Goal: Task Accomplishment & Management: Manage account settings

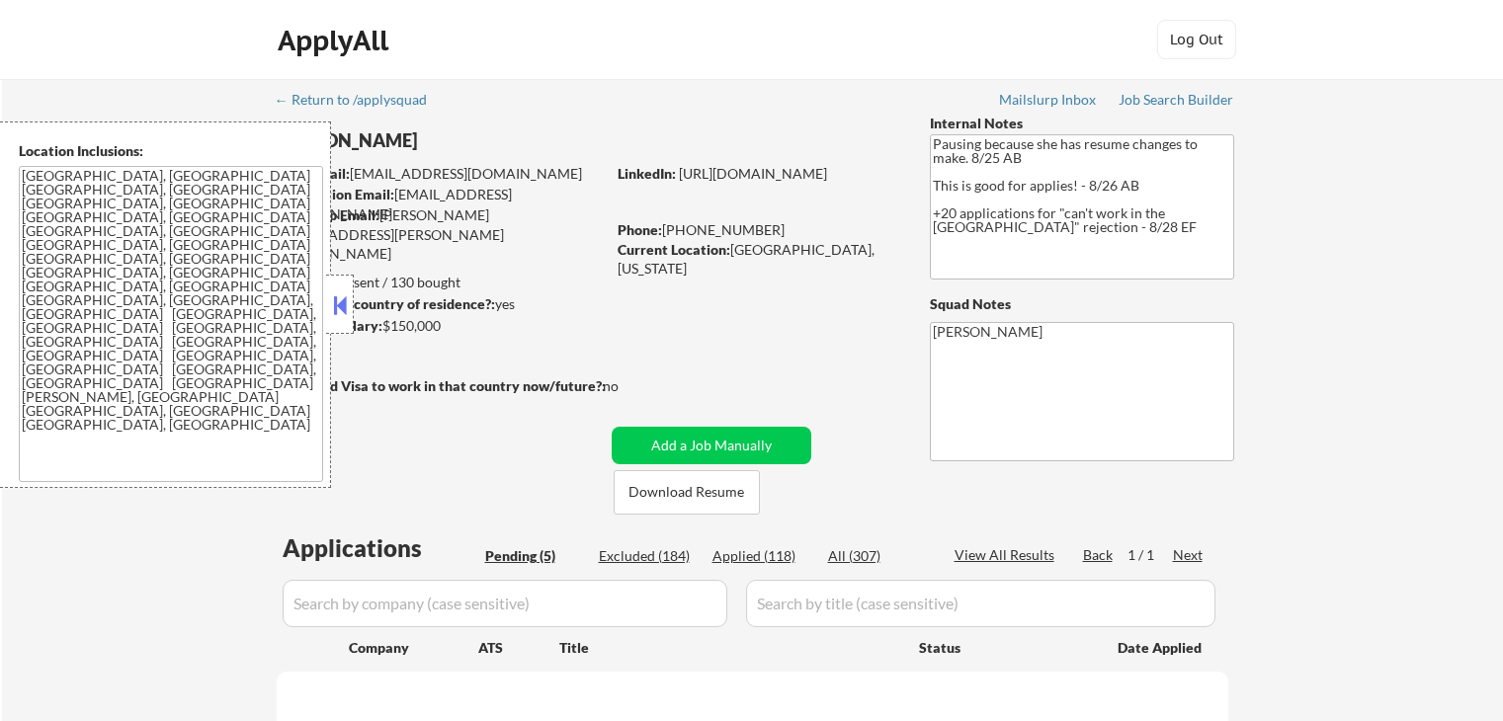
scroll to position [296, 0]
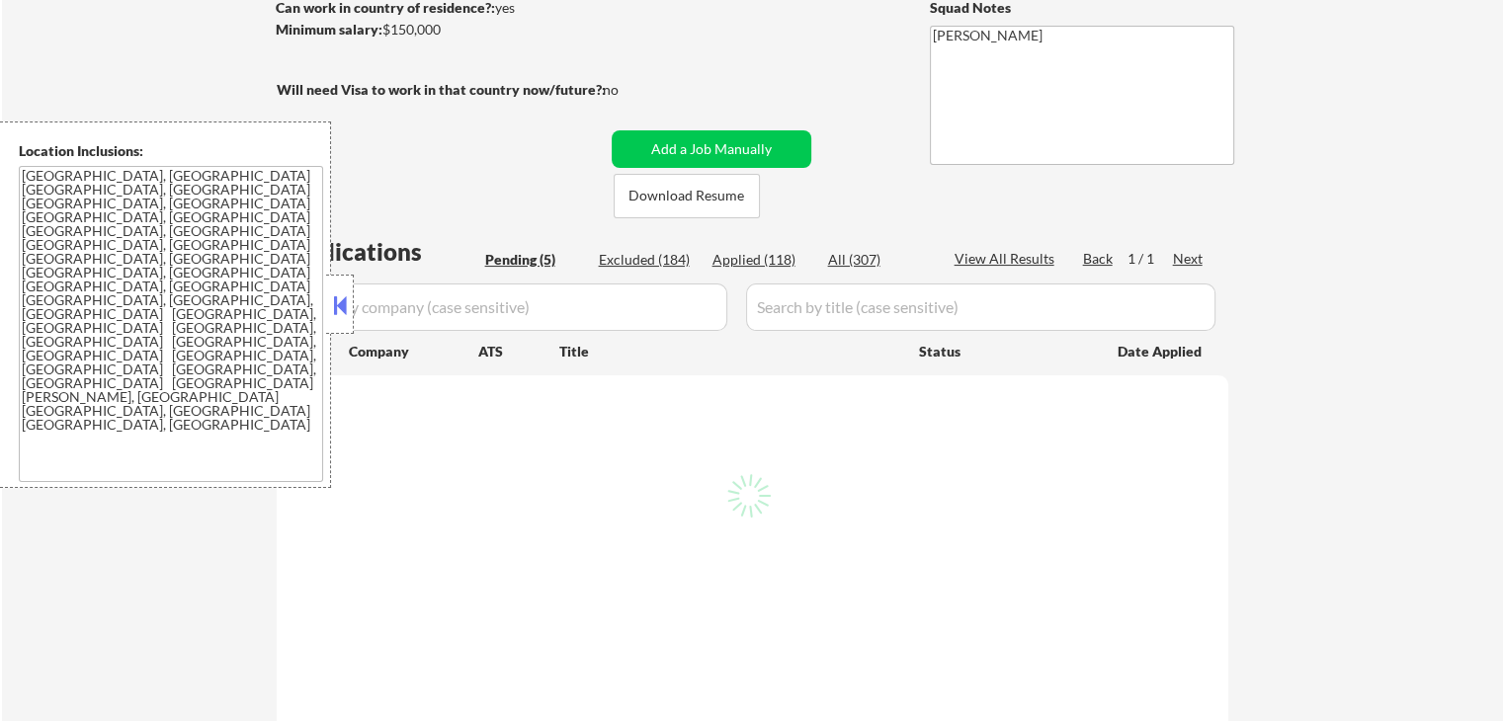
select select ""pending""
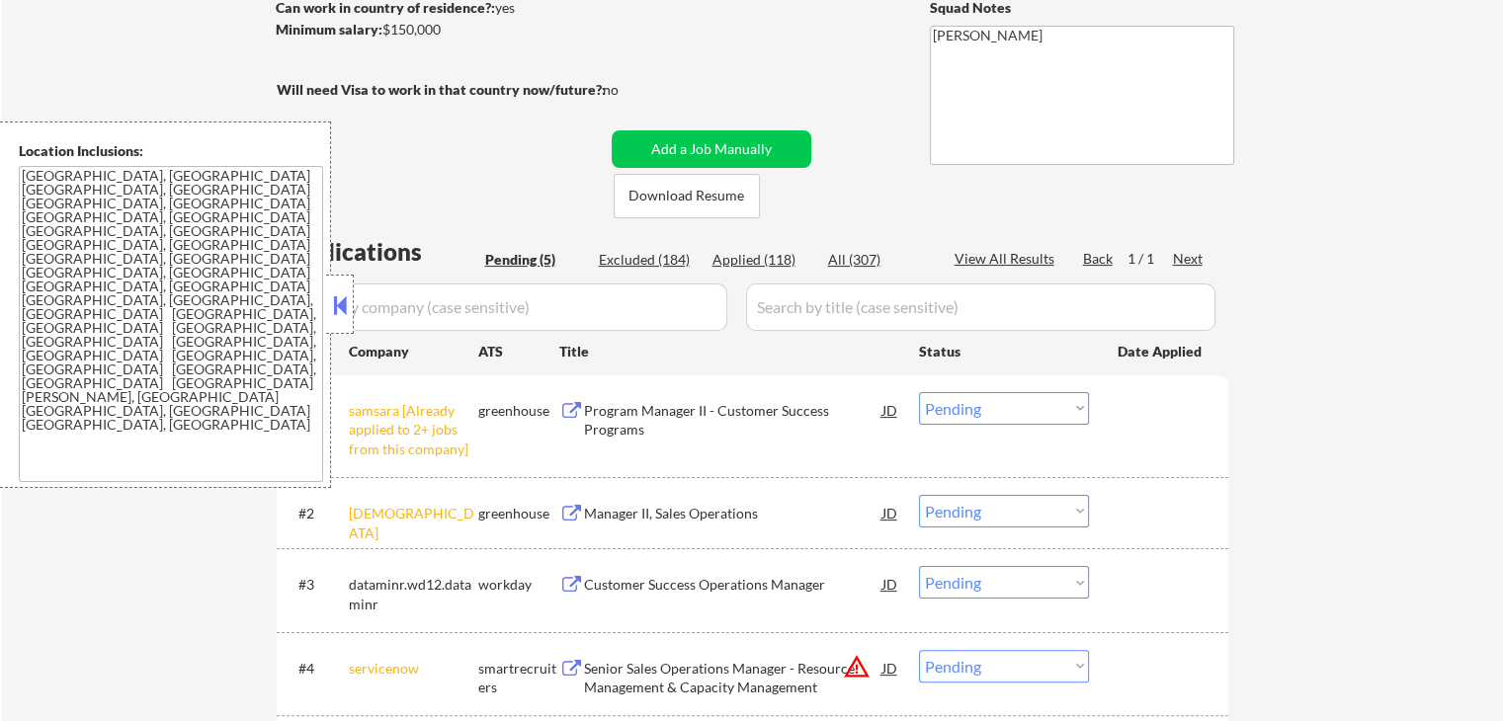
click at [341, 297] on button at bounding box center [340, 305] width 22 height 30
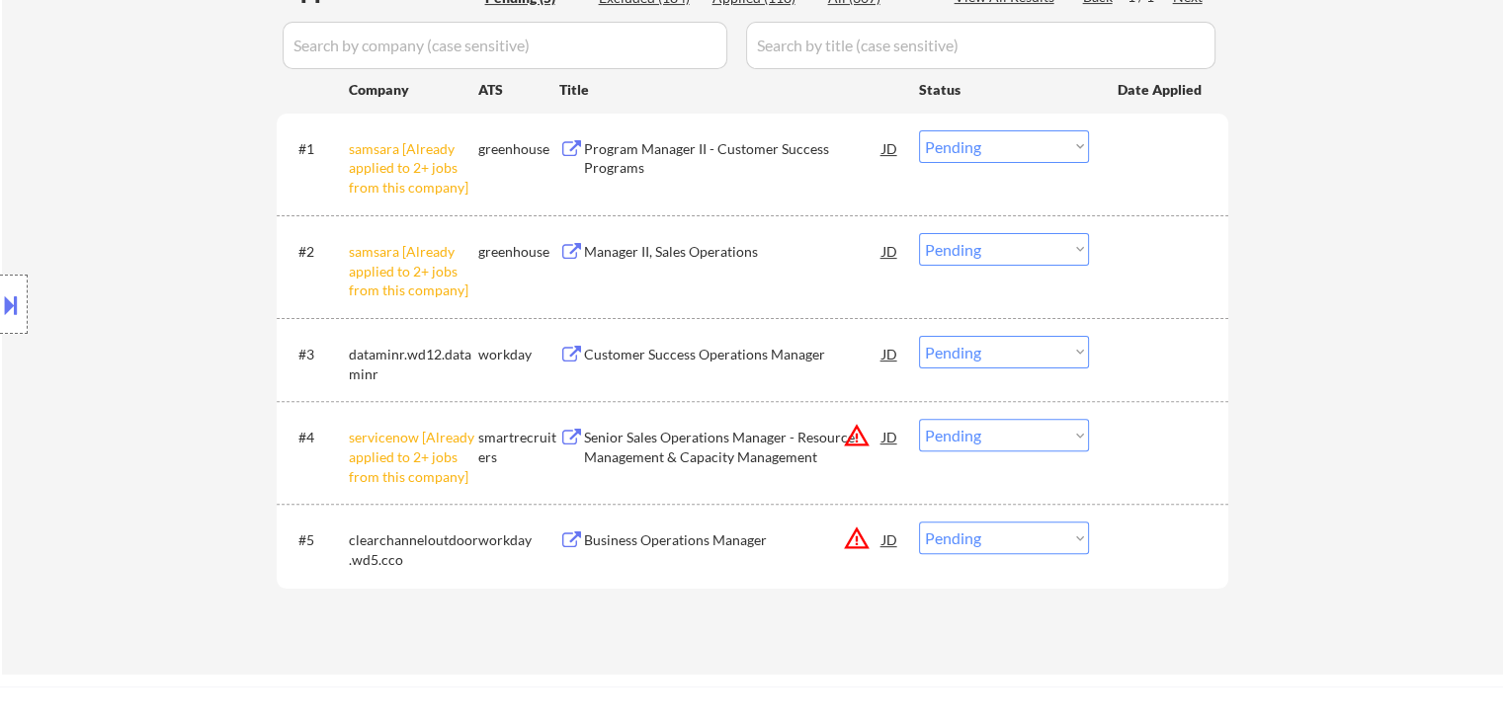
scroll to position [593, 0]
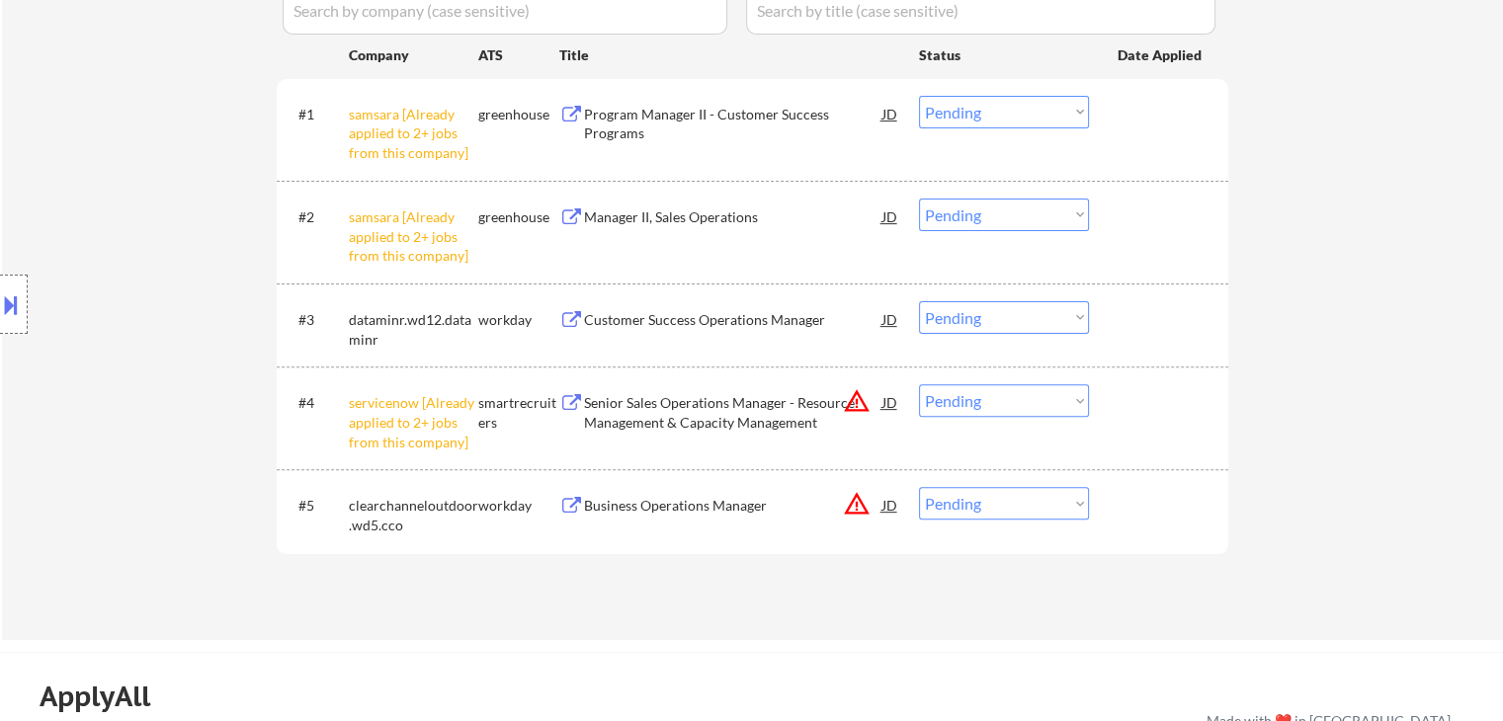
click at [956, 116] on select "Choose an option... Pending Applied Excluded (Questions) Excluded (Expired) Exc…" at bounding box center [1004, 112] width 170 height 33
click at [919, 96] on select "Choose an option... Pending Applied Excluded (Questions) Excluded (Expired) Exc…" at bounding box center [1004, 112] width 170 height 33
click at [965, 219] on select "Choose an option... Pending Applied Excluded (Questions) Excluded (Expired) Exc…" at bounding box center [1004, 215] width 170 height 33
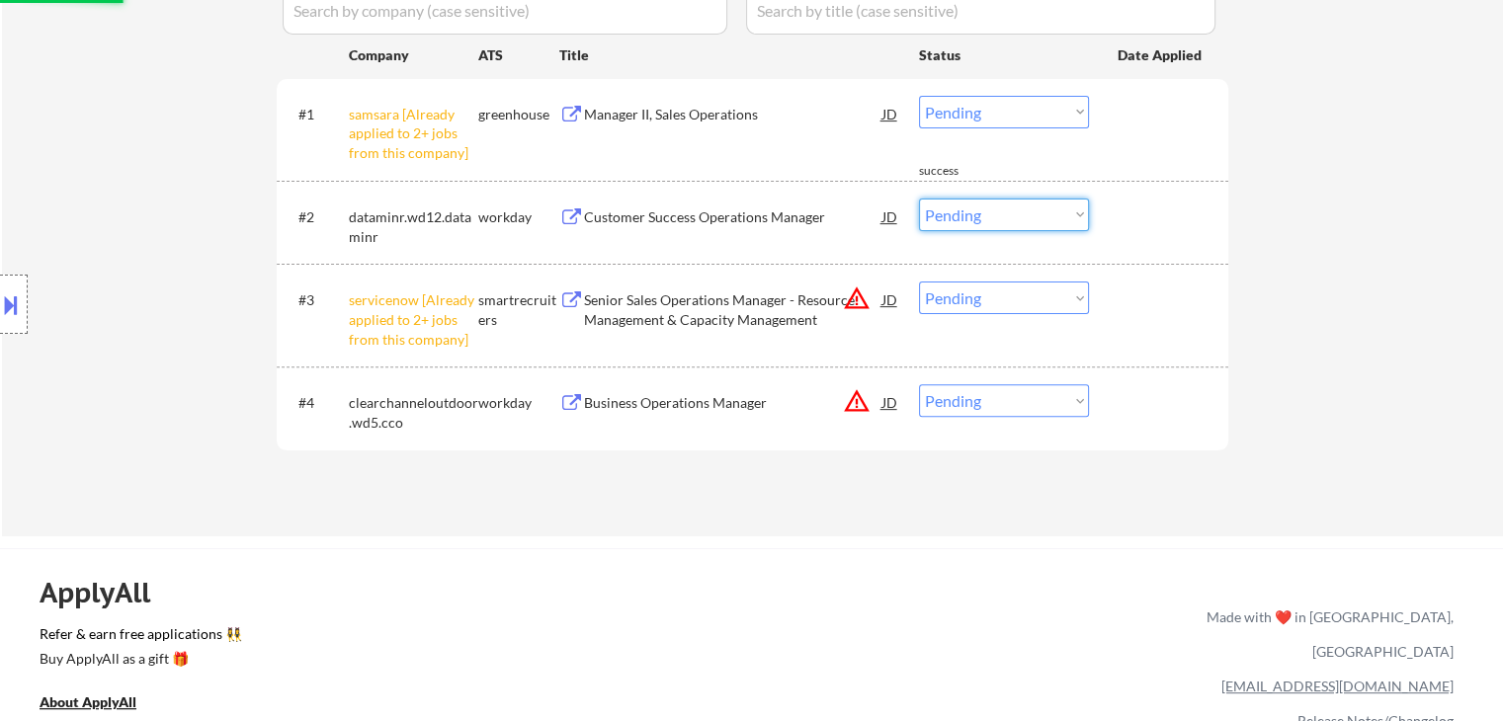
click at [1039, 108] on select "Choose an option... Pending Applied Excluded (Questions) Excluded (Expired) Exc…" at bounding box center [1004, 112] width 170 height 33
click at [919, 96] on select "Choose an option... Pending Applied Excluded (Questions) Excluded (Expired) Exc…" at bounding box center [1004, 112] width 170 height 33
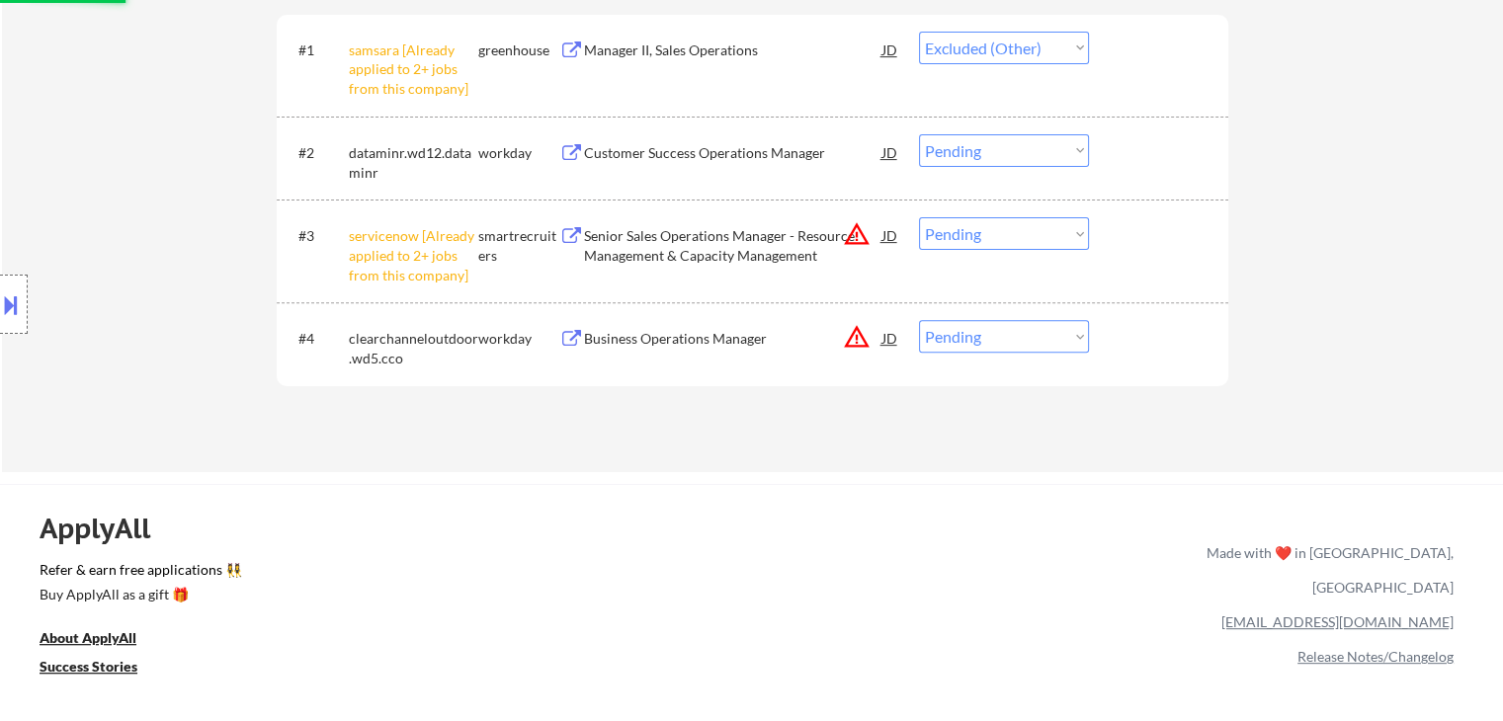
scroll to position [692, 0]
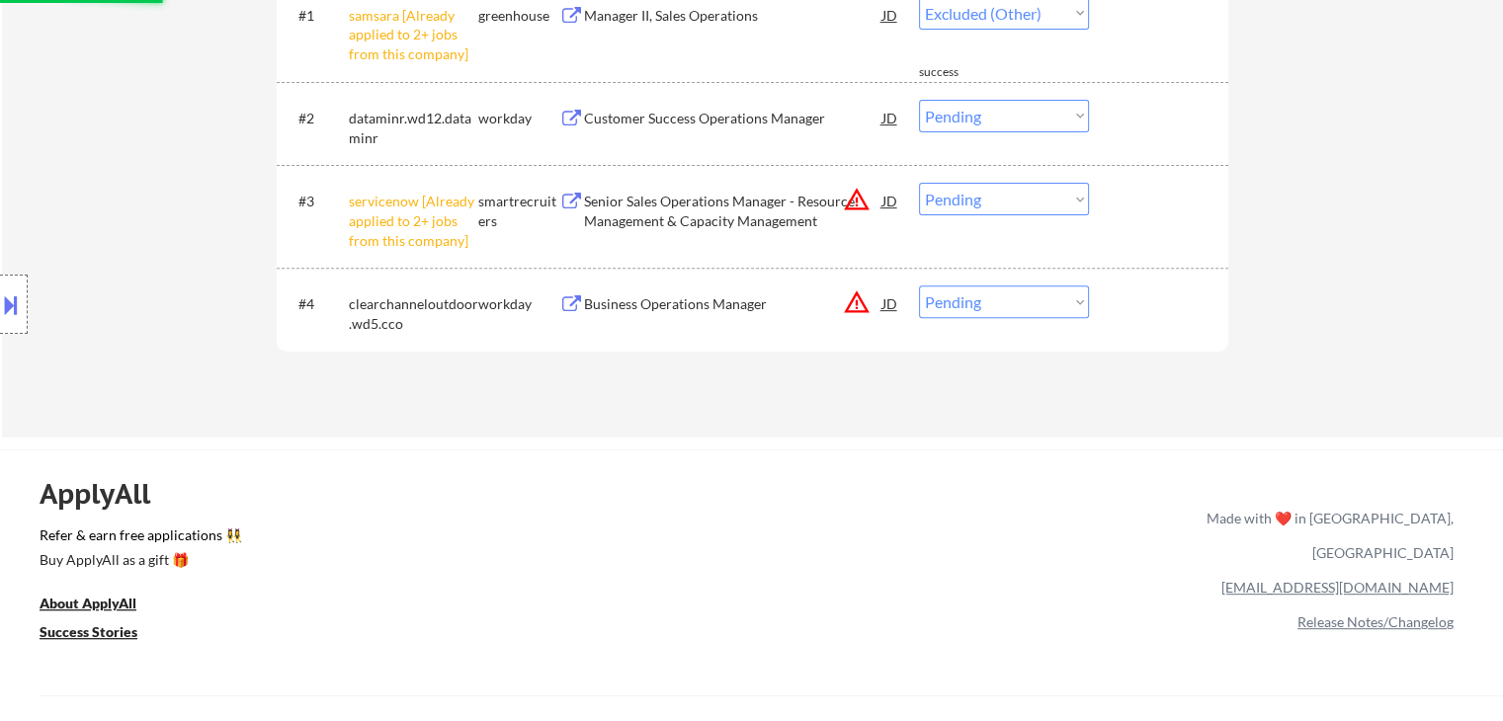
select select ""pending""
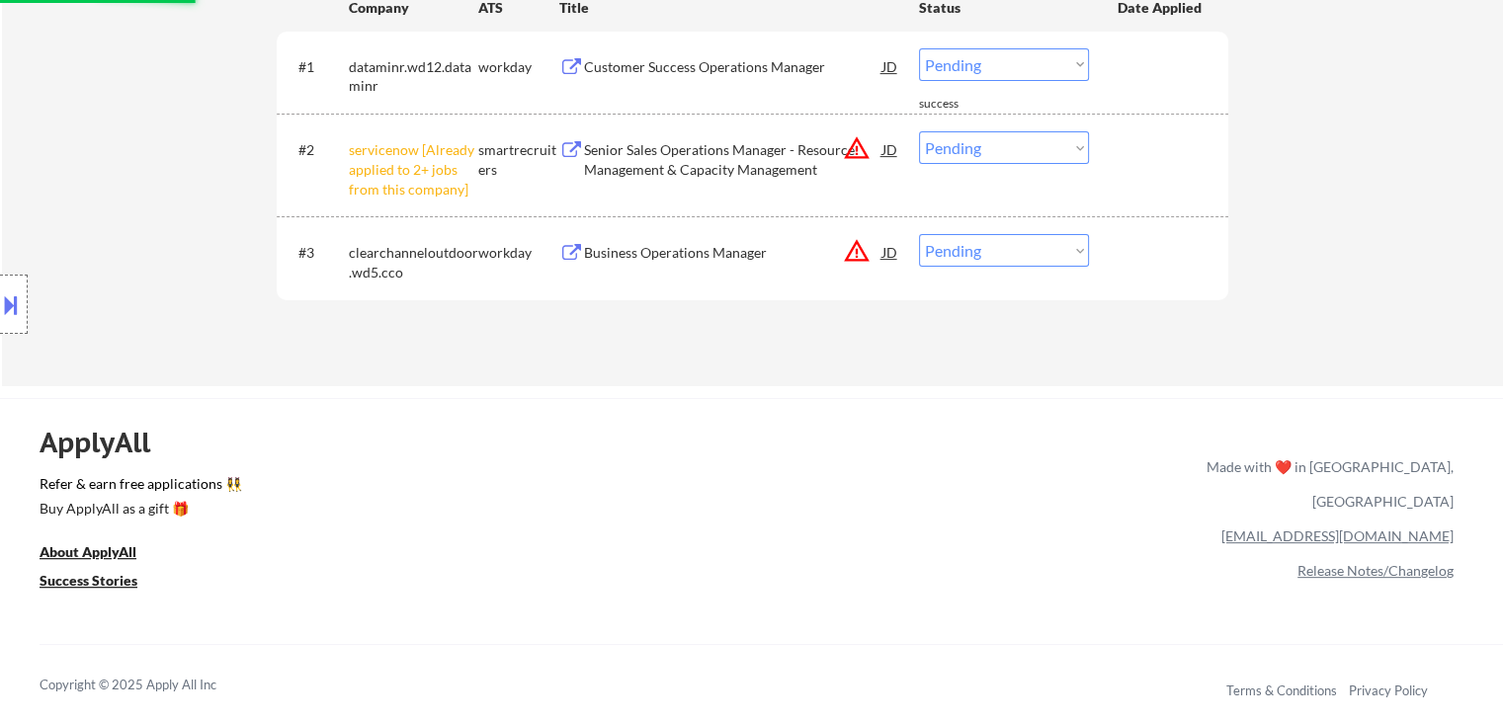
scroll to position [593, 0]
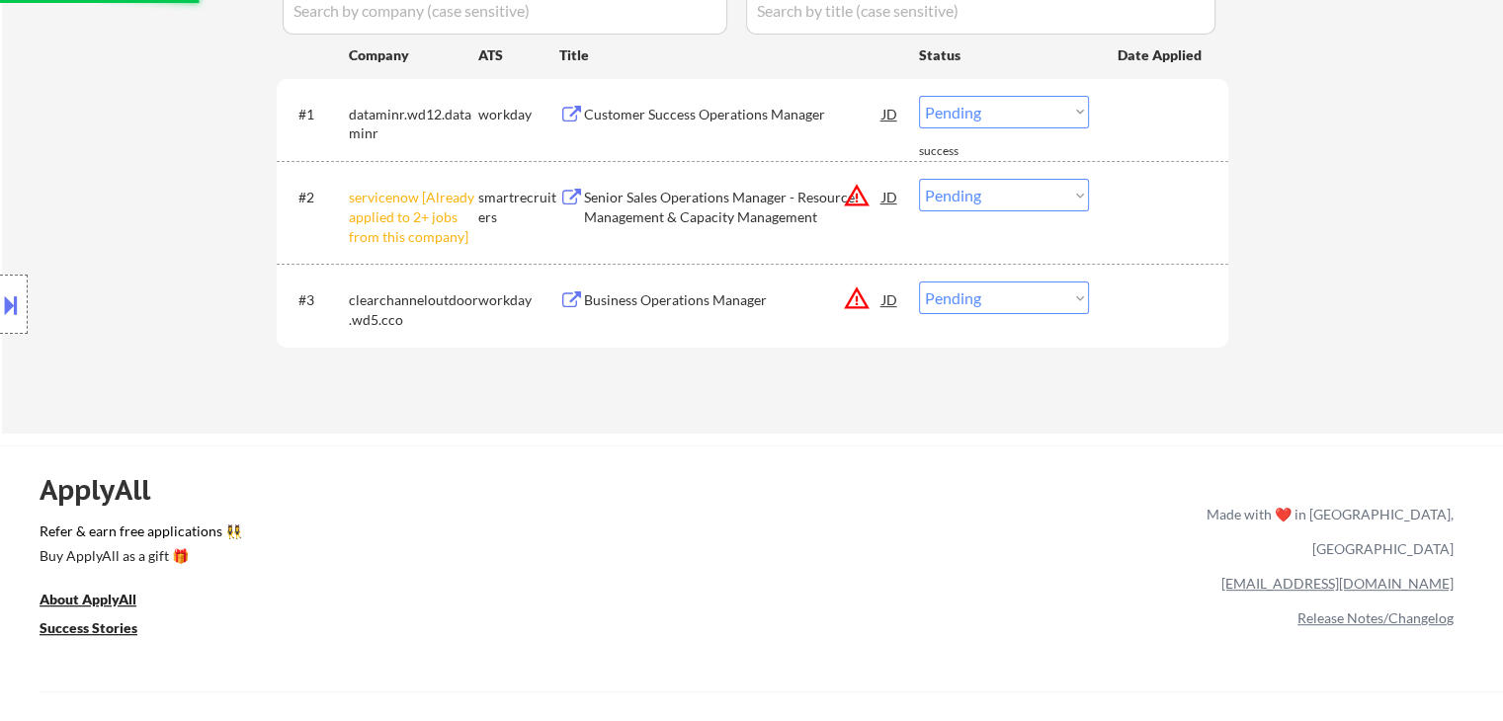
click at [1021, 192] on select "Choose an option... Pending Applied Excluded (Questions) Excluded (Expired) Exc…" at bounding box center [1004, 195] width 170 height 33
click at [919, 179] on select "Choose an option... Pending Applied Excluded (Questions) Excluded (Expired) Exc…" at bounding box center [1004, 195] width 170 height 33
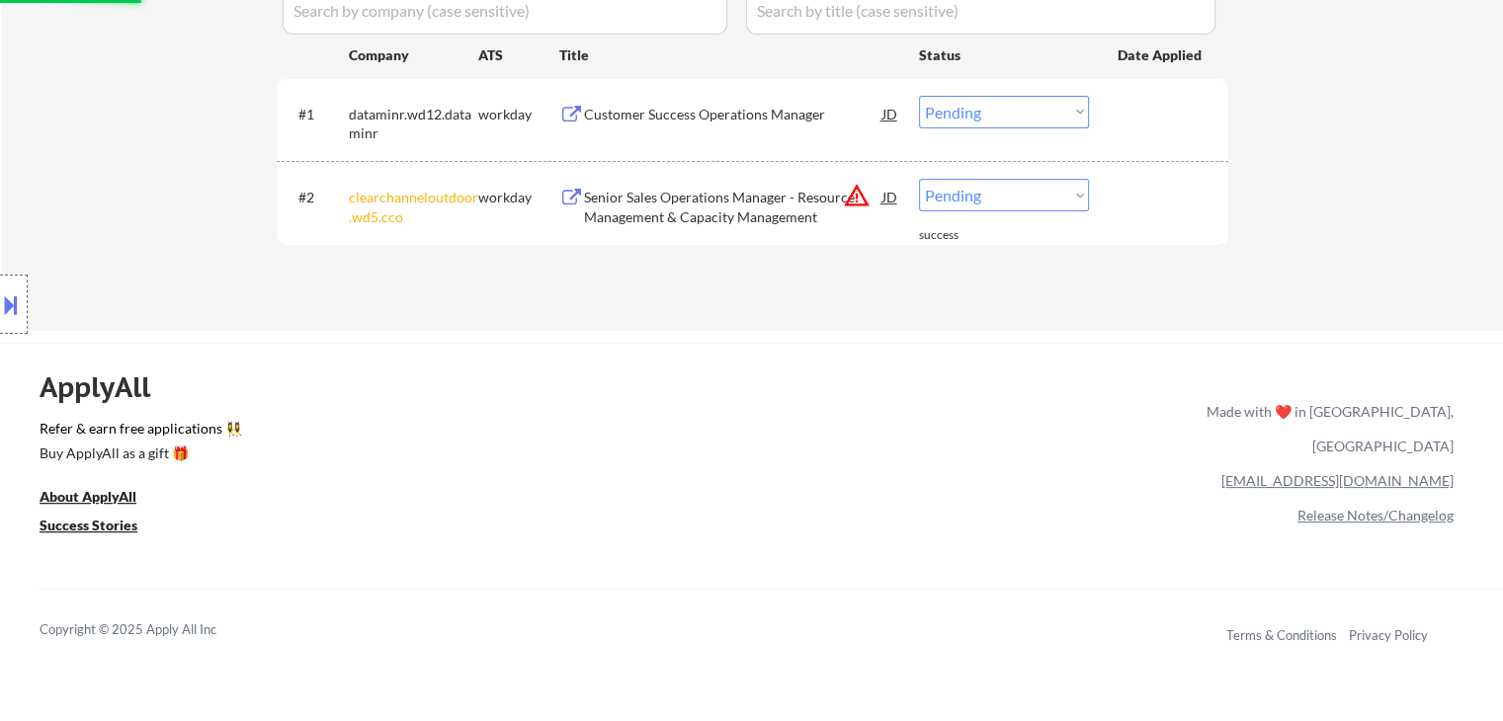
click at [843, 197] on button "warning_amber" at bounding box center [857, 196] width 28 height 28
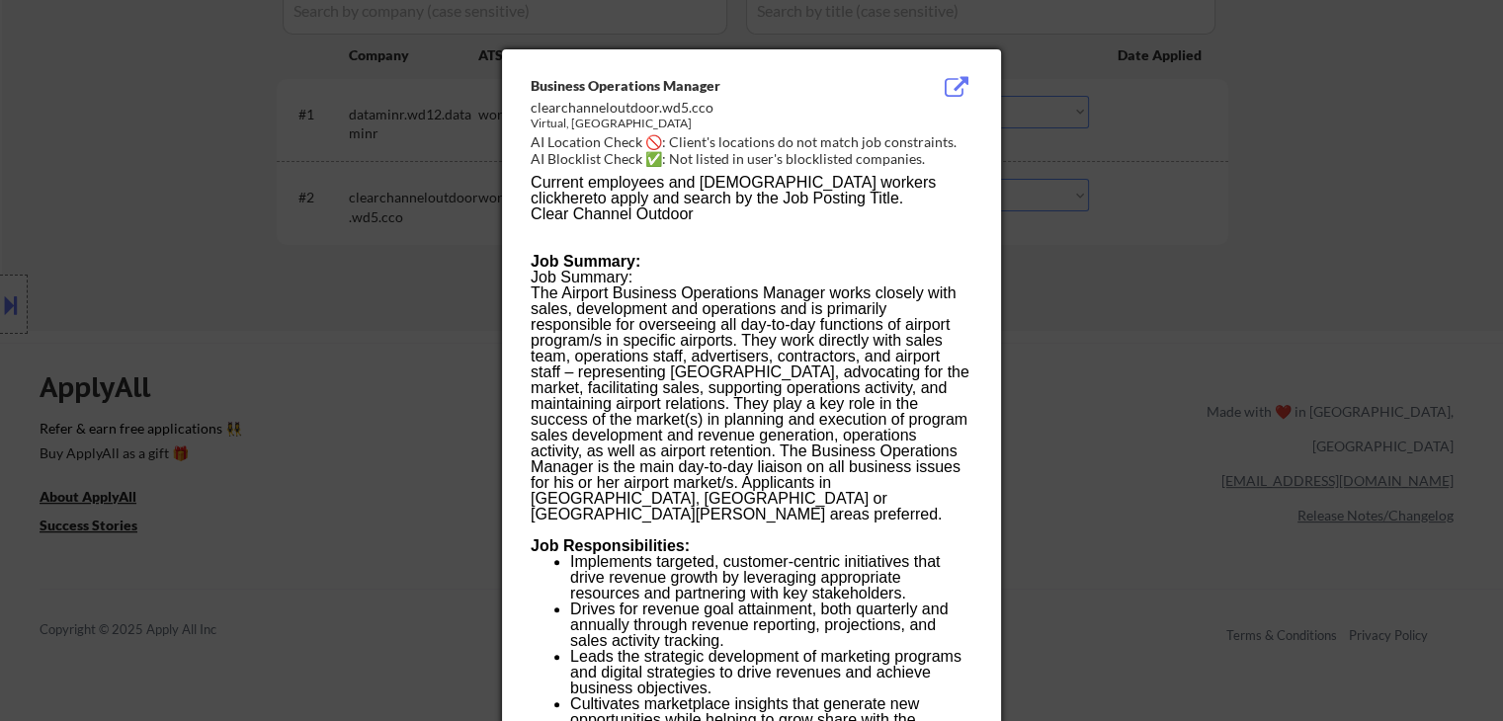
click at [1160, 293] on div at bounding box center [751, 360] width 1503 height 721
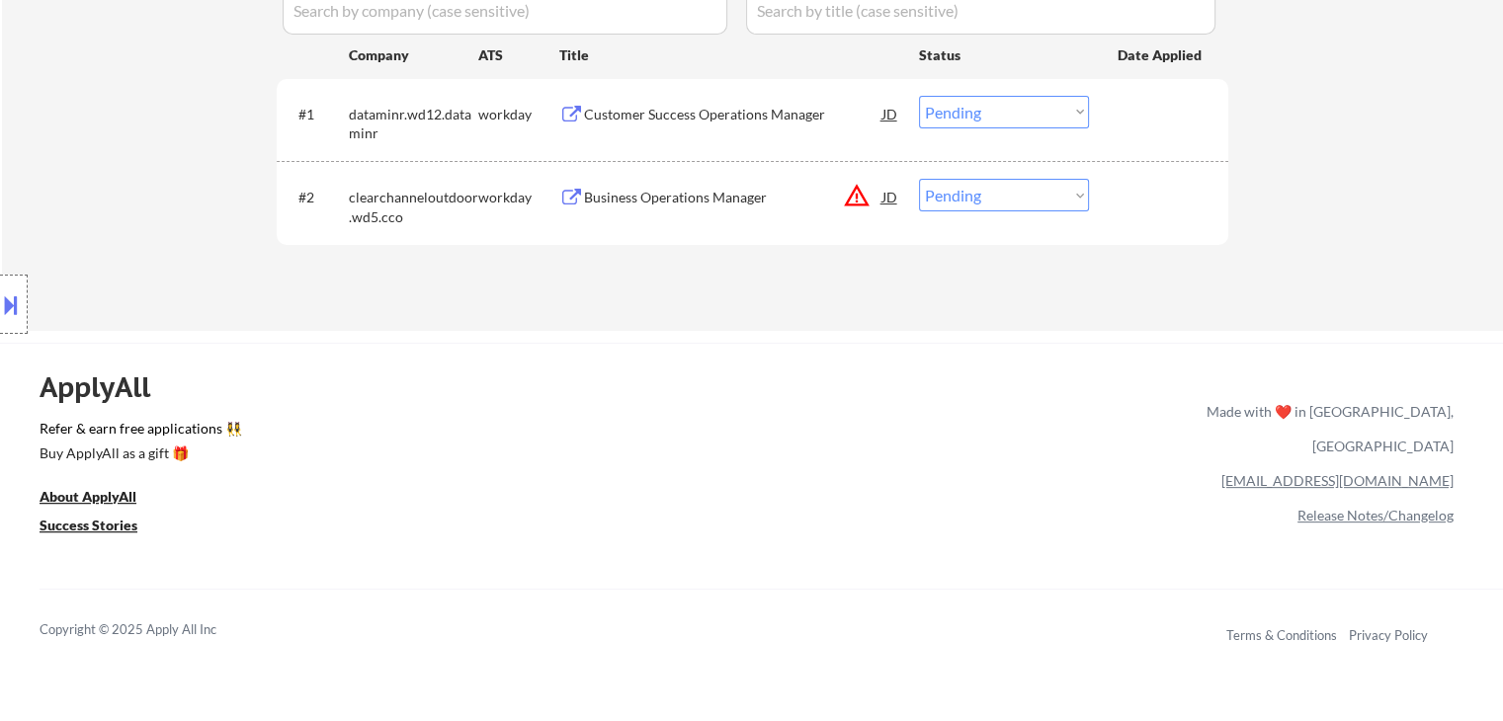
click at [1018, 199] on select "Choose an option... Pending Applied Excluded (Questions) Excluded (Expired) Exc…" at bounding box center [1004, 195] width 170 height 33
select select ""excluded__location_""
click at [919, 179] on select "Choose an option... Pending Applied Excluded (Questions) Excluded (Expired) Exc…" at bounding box center [1004, 195] width 170 height 33
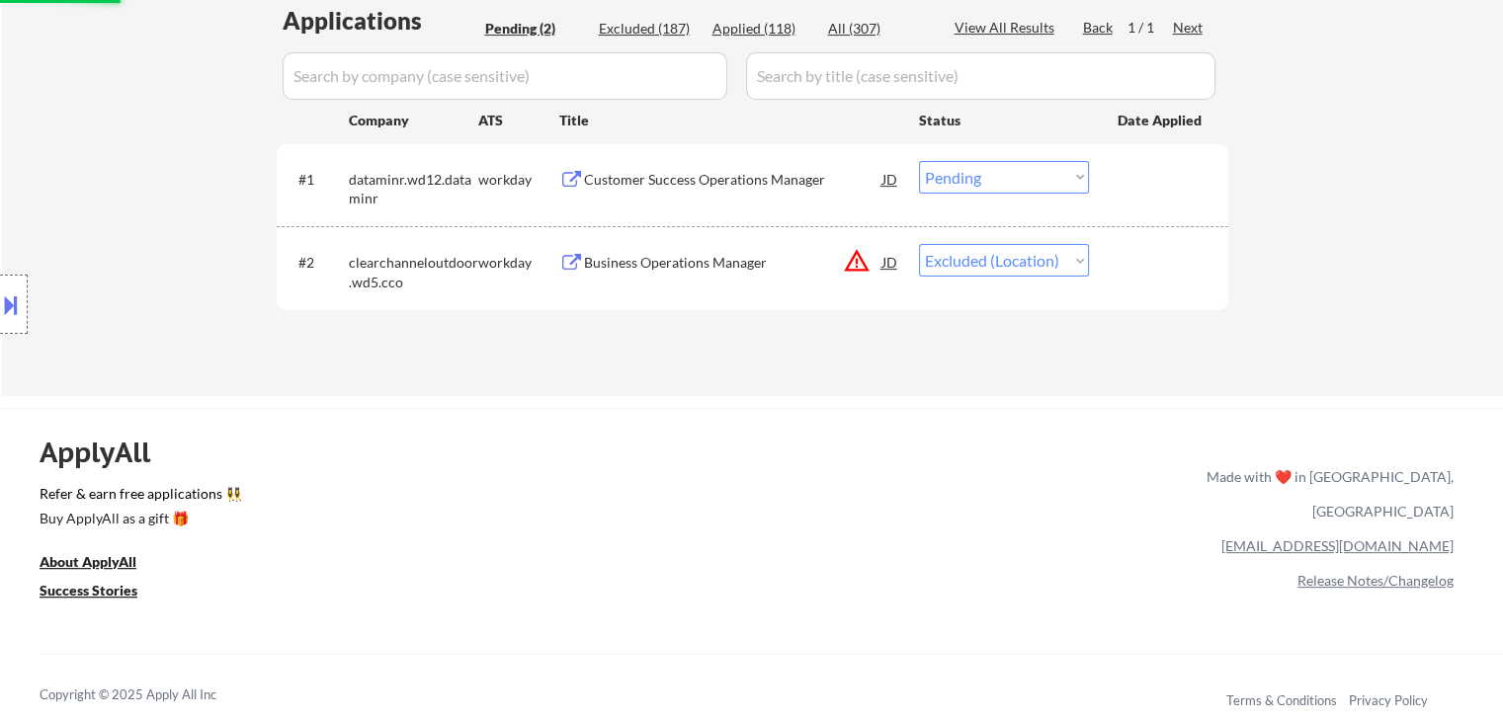
scroll to position [494, 0]
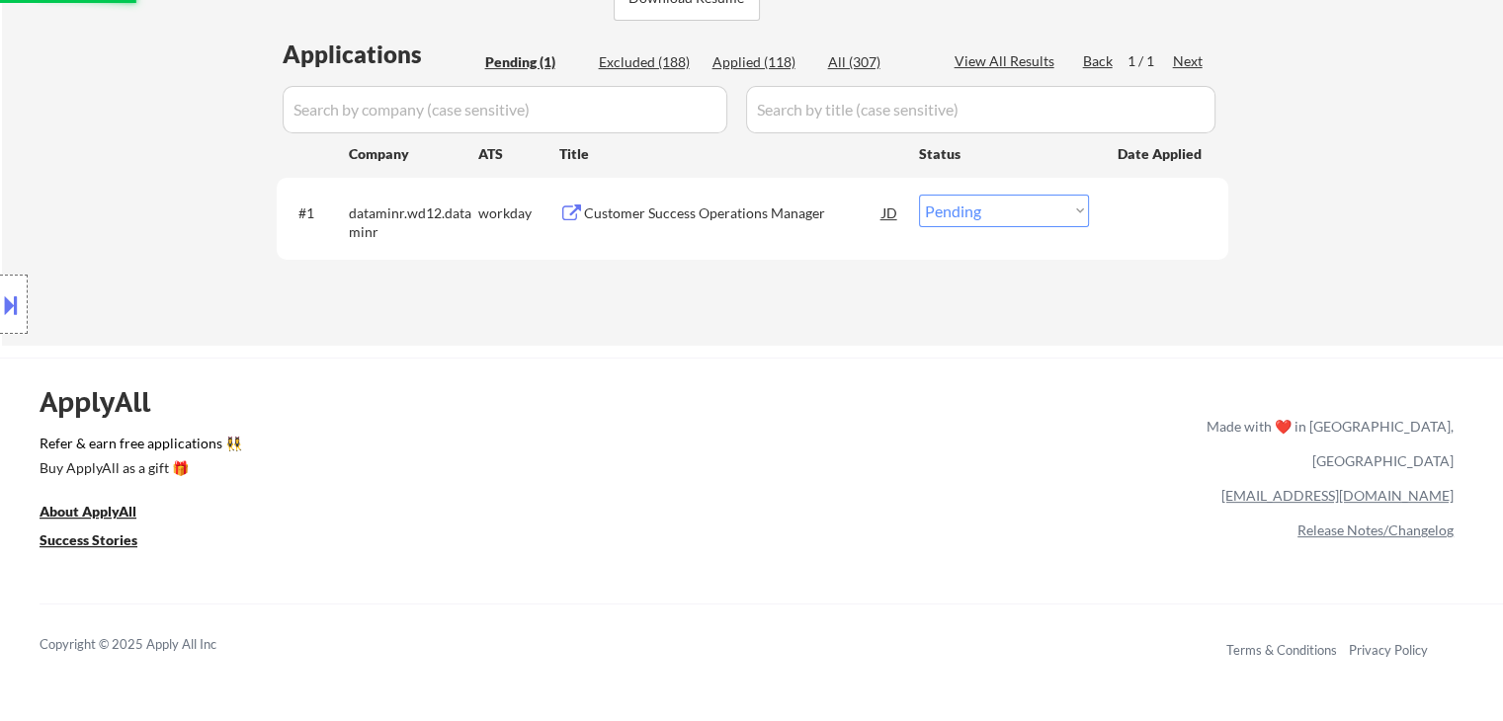
click at [698, 214] on div "Customer Success Operations Manager" at bounding box center [733, 214] width 298 height 20
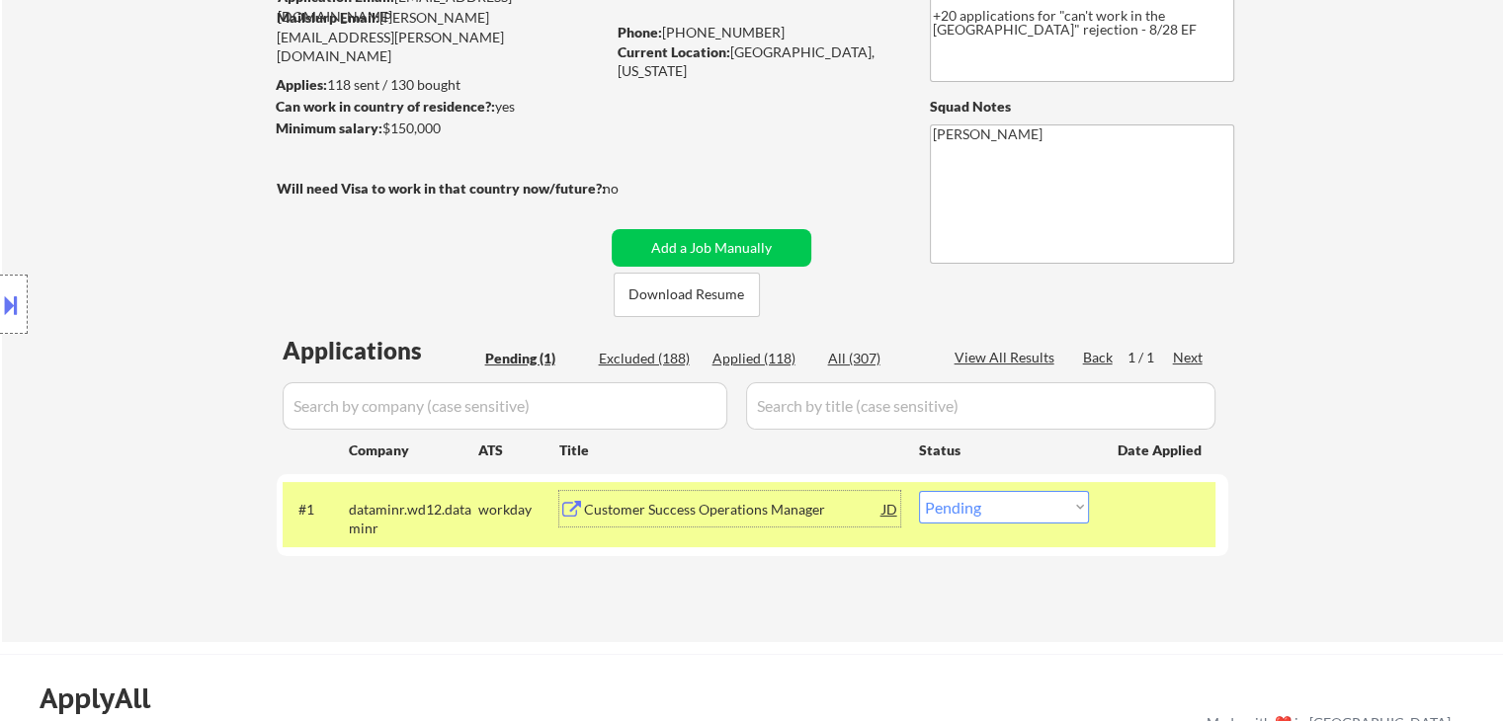
scroll to position [99, 0]
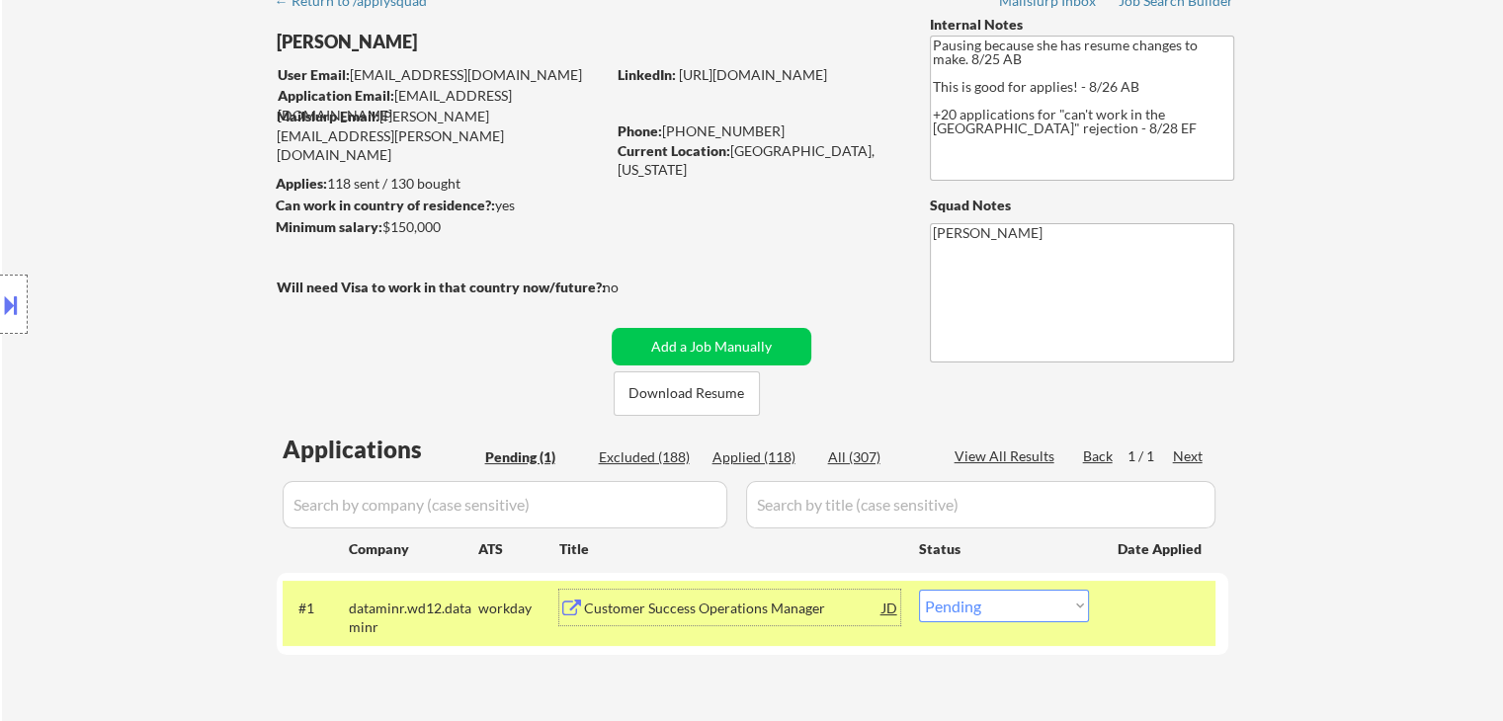
click at [312, 357] on div "Location Inclusions: [GEOGRAPHIC_DATA], [GEOGRAPHIC_DATA] [GEOGRAPHIC_DATA], [G…" at bounding box center [177, 305] width 354 height 367
click at [988, 614] on select "Choose an option... Pending Applied Excluded (Questions) Excluded (Expired) Exc…" at bounding box center [1004, 606] width 170 height 33
click at [919, 590] on select "Choose an option... Pending Applied Excluded (Questions) Excluded (Expired) Exc…" at bounding box center [1004, 606] width 170 height 33
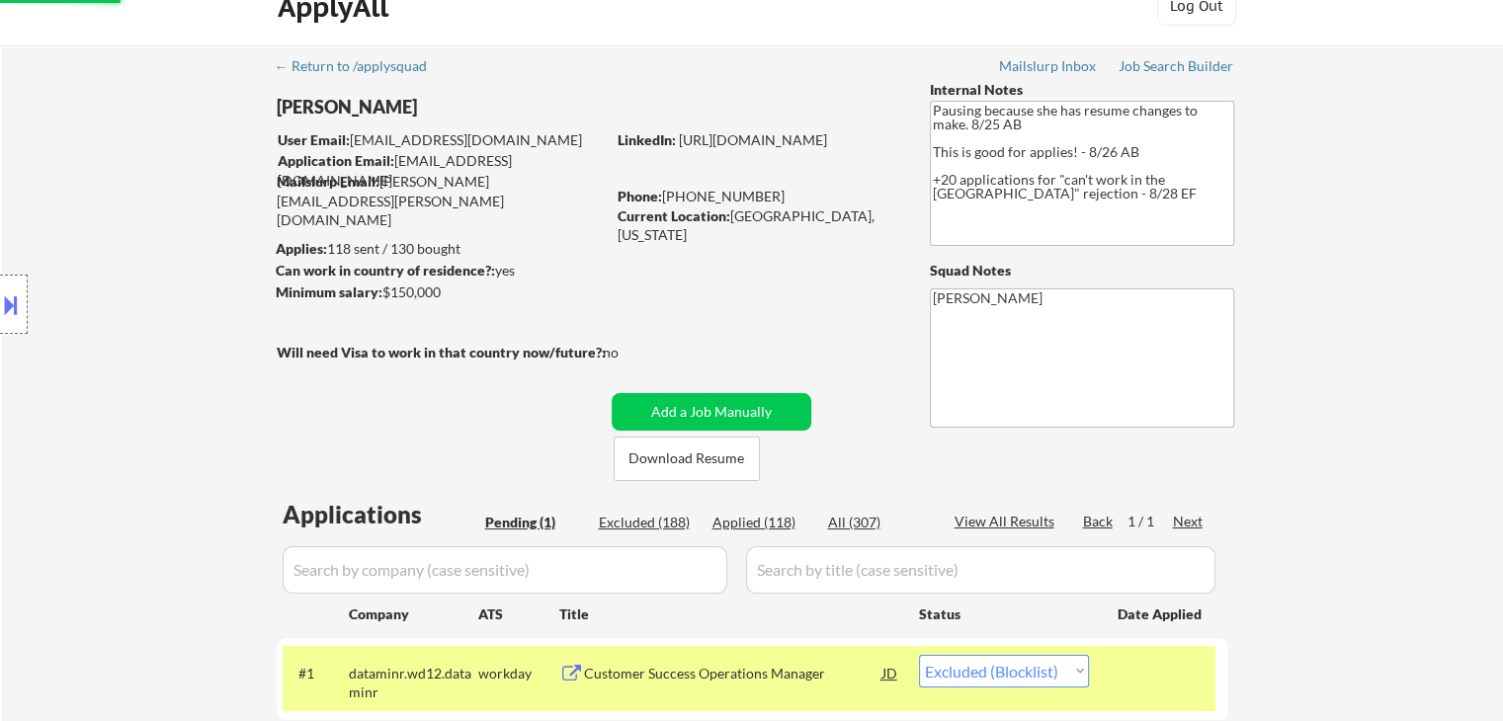
scroll to position [0, 0]
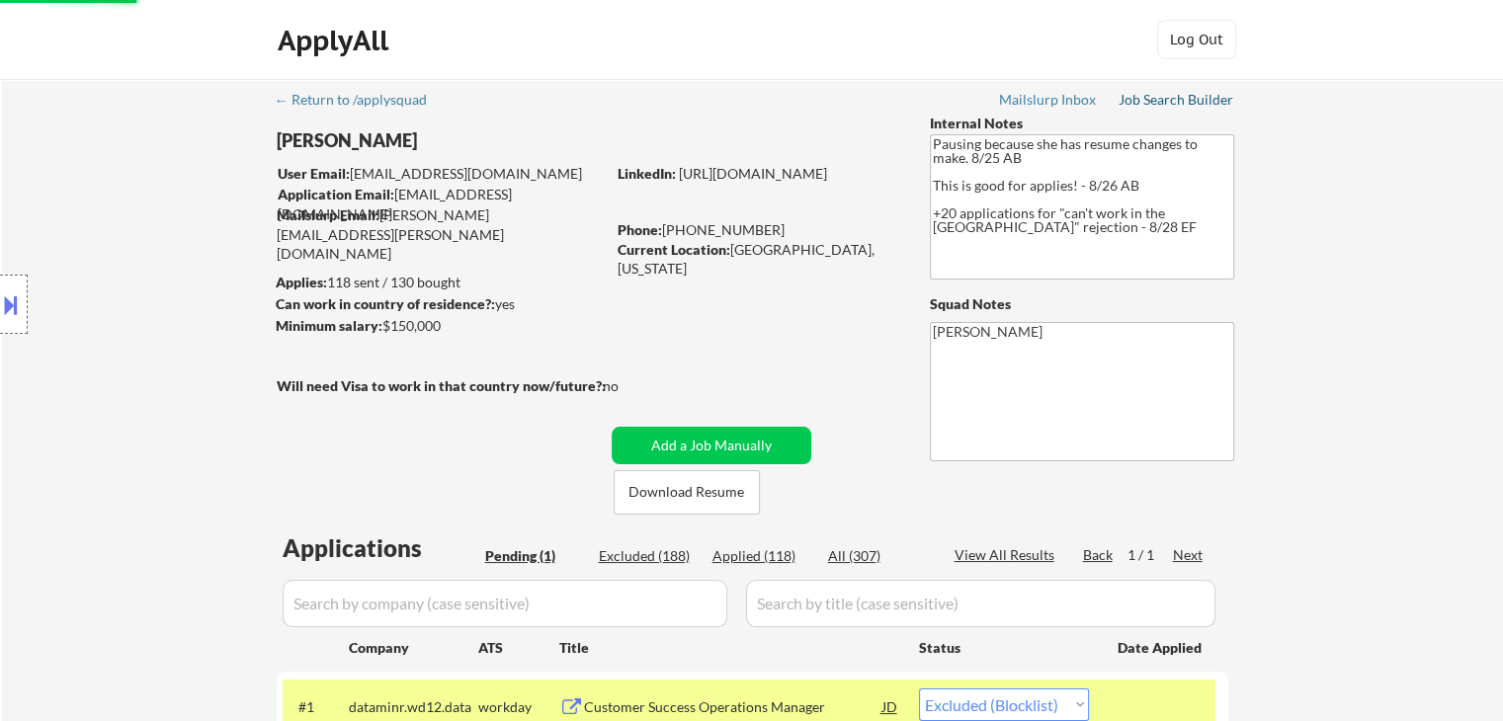
drag, startPoint x: 1186, startPoint y: 97, endPoint x: 1150, endPoint y: 199, distance: 107.8
click at [1186, 97] on div "Job Search Builder" at bounding box center [1176, 100] width 116 height 14
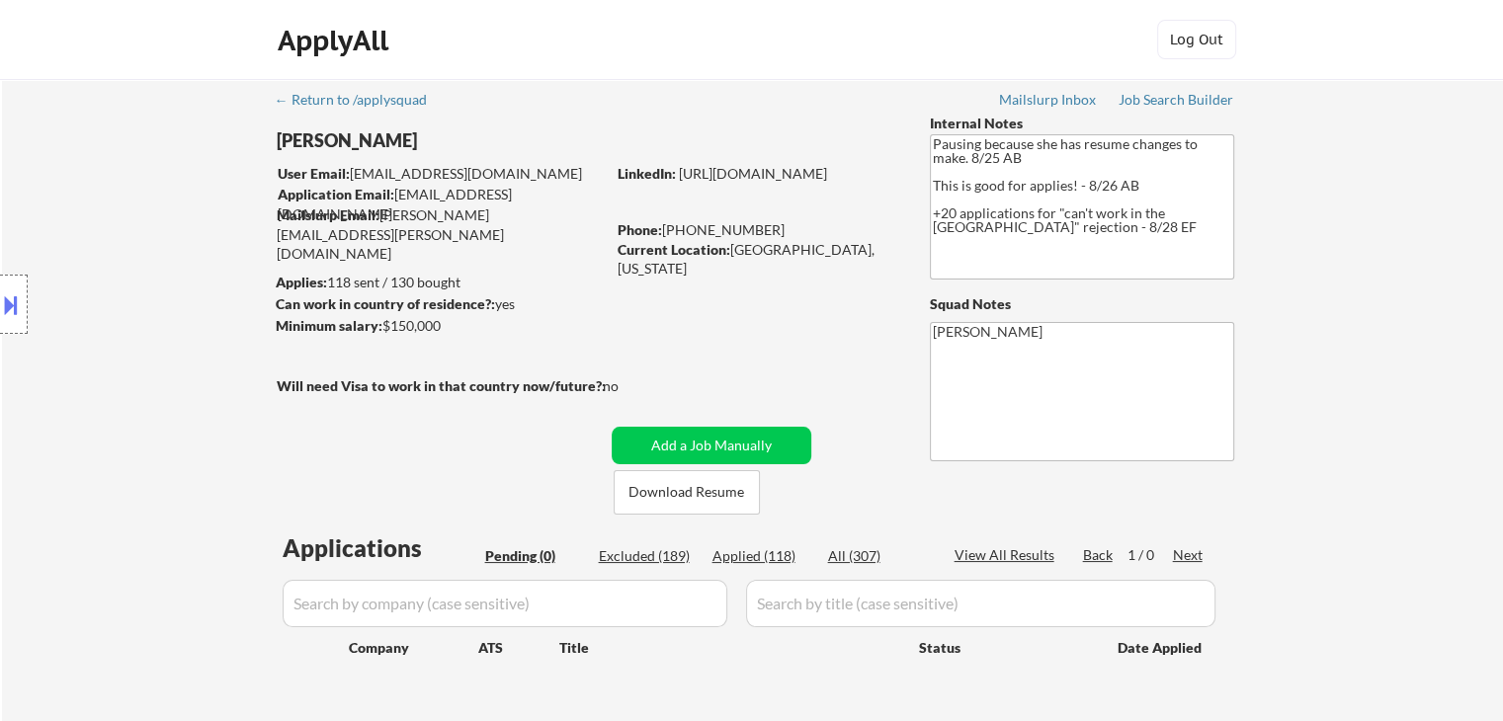
select select ""pending""
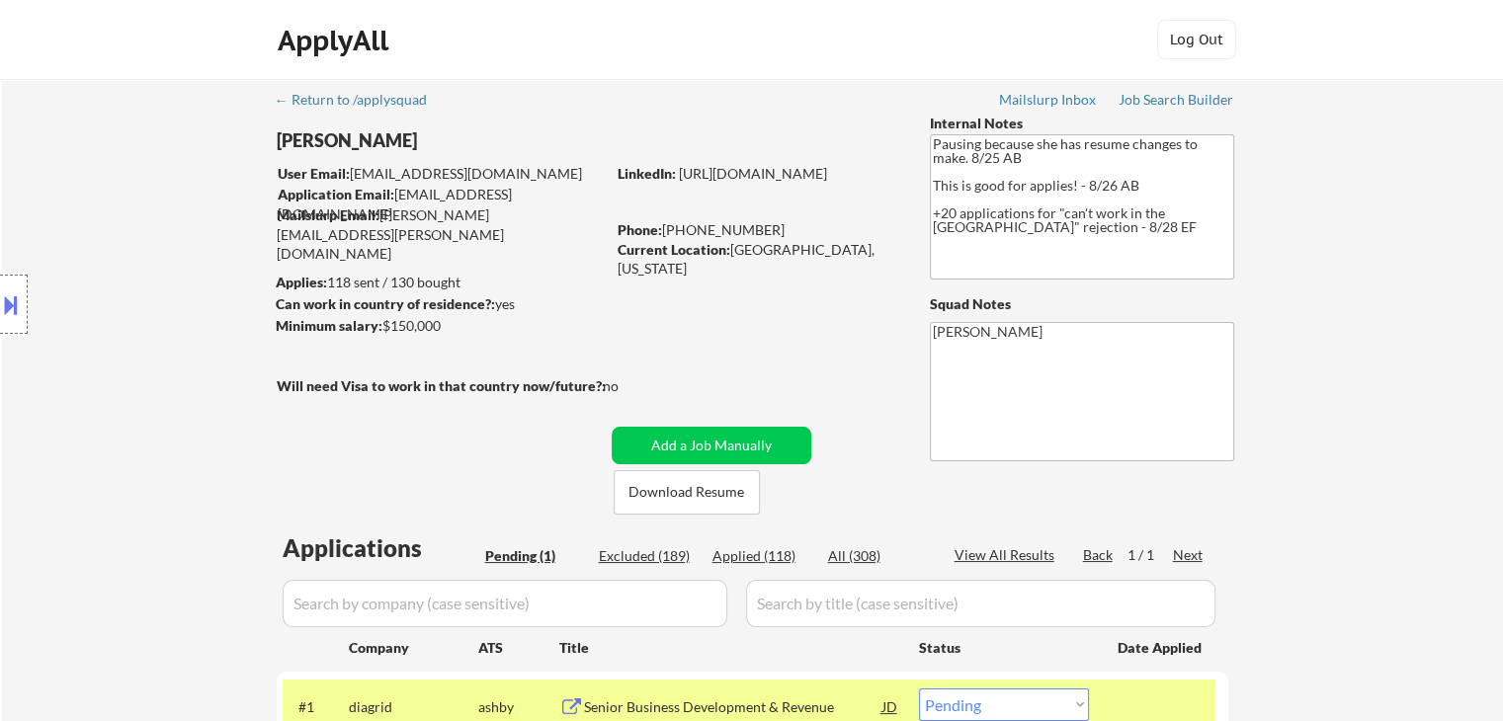
drag, startPoint x: 96, startPoint y: 200, endPoint x: 1203, endPoint y: 13, distance: 1123.1
click at [96, 199] on div "Location Inclusions: [GEOGRAPHIC_DATA], [GEOGRAPHIC_DATA] [GEOGRAPHIC_DATA], [G…" at bounding box center [177, 305] width 354 height 367
